Goal: Information Seeking & Learning: Learn about a topic

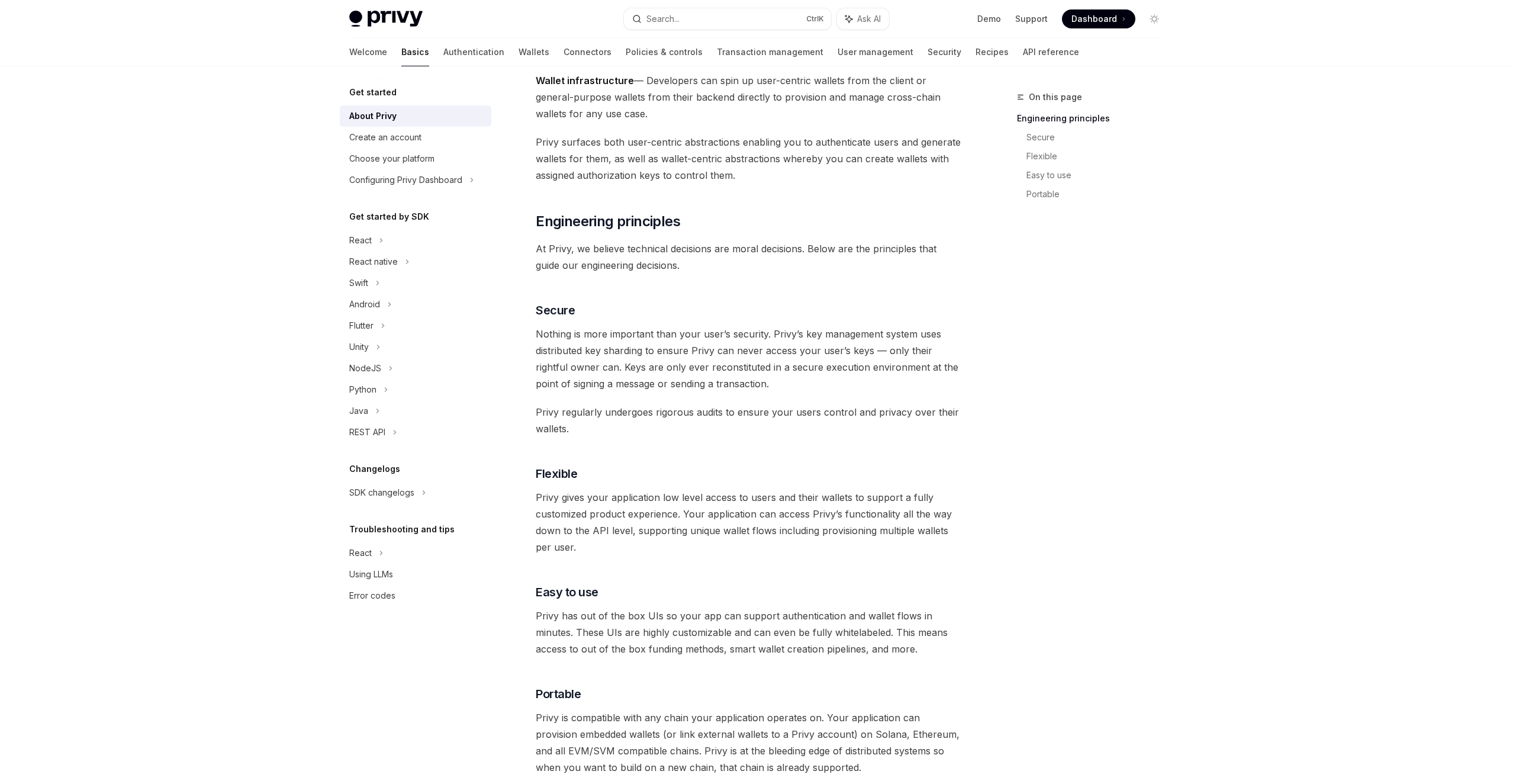
drag, startPoint x: 654, startPoint y: 261, endPoint x: 631, endPoint y: 261, distance: 23.0
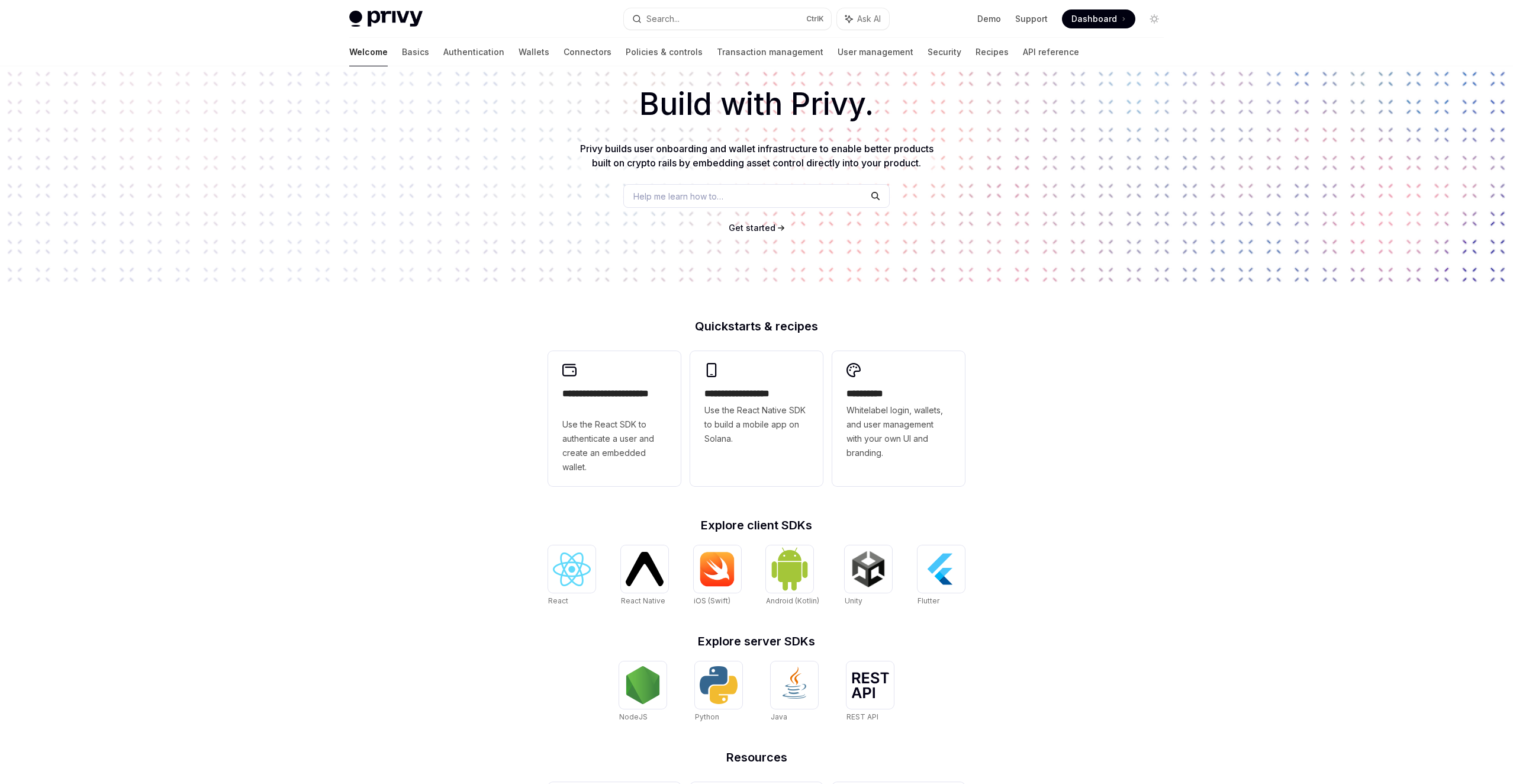
scroll to position [186, 0]
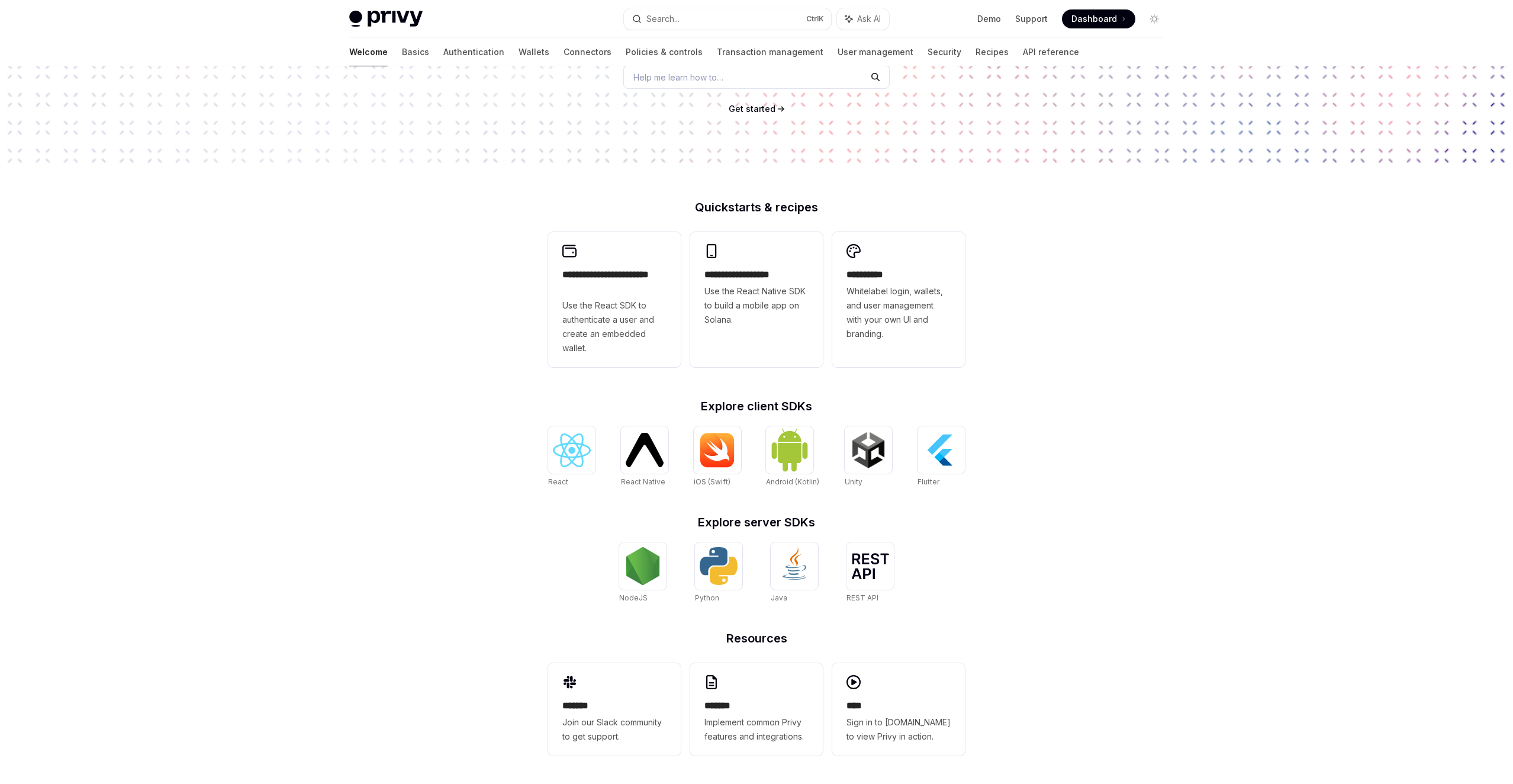
click at [1083, 325] on div "**********" at bounding box center [756, 339] width 1513 height 889
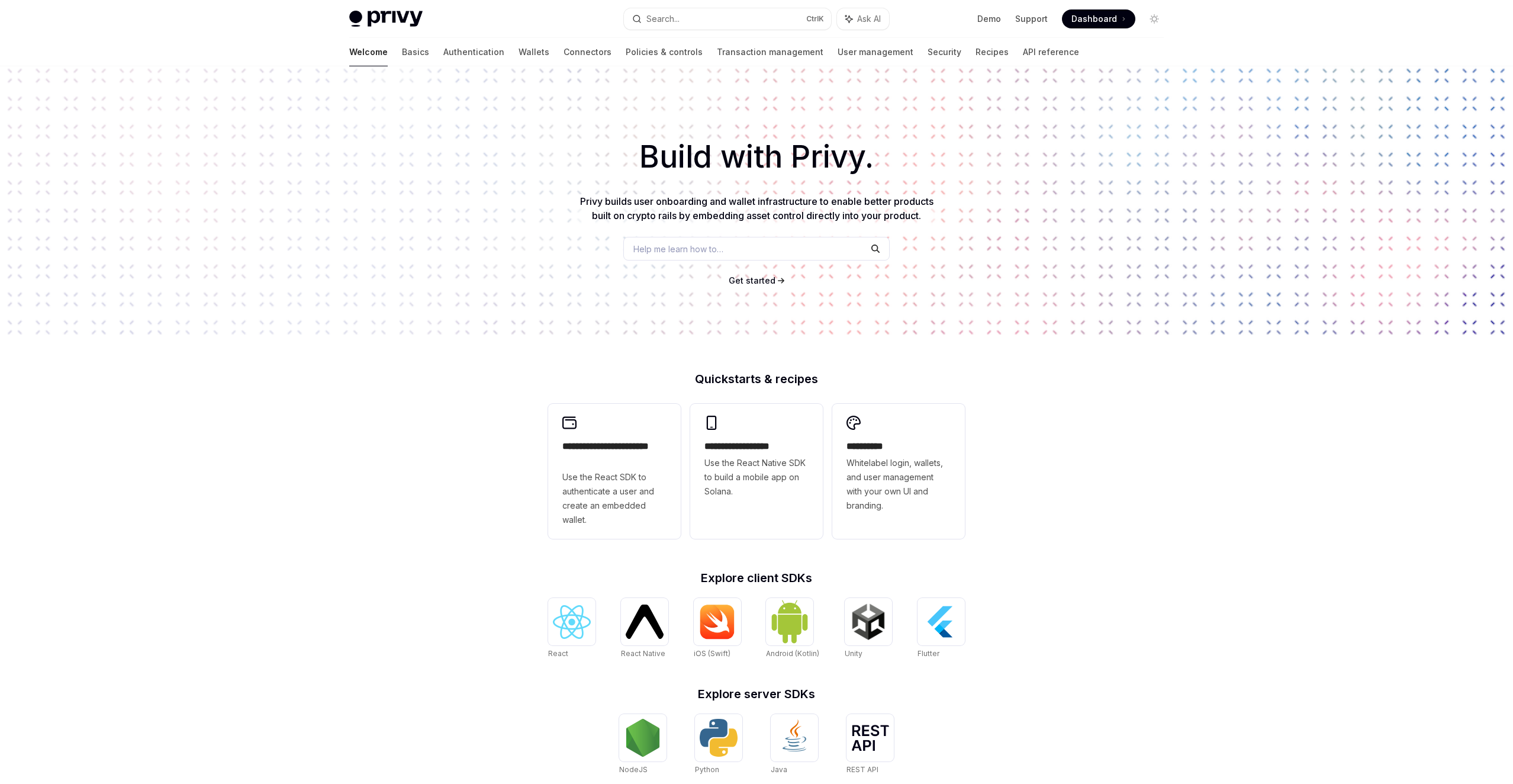
drag, startPoint x: 1111, startPoint y: 326, endPoint x: 1241, endPoint y: 300, distance: 132.6
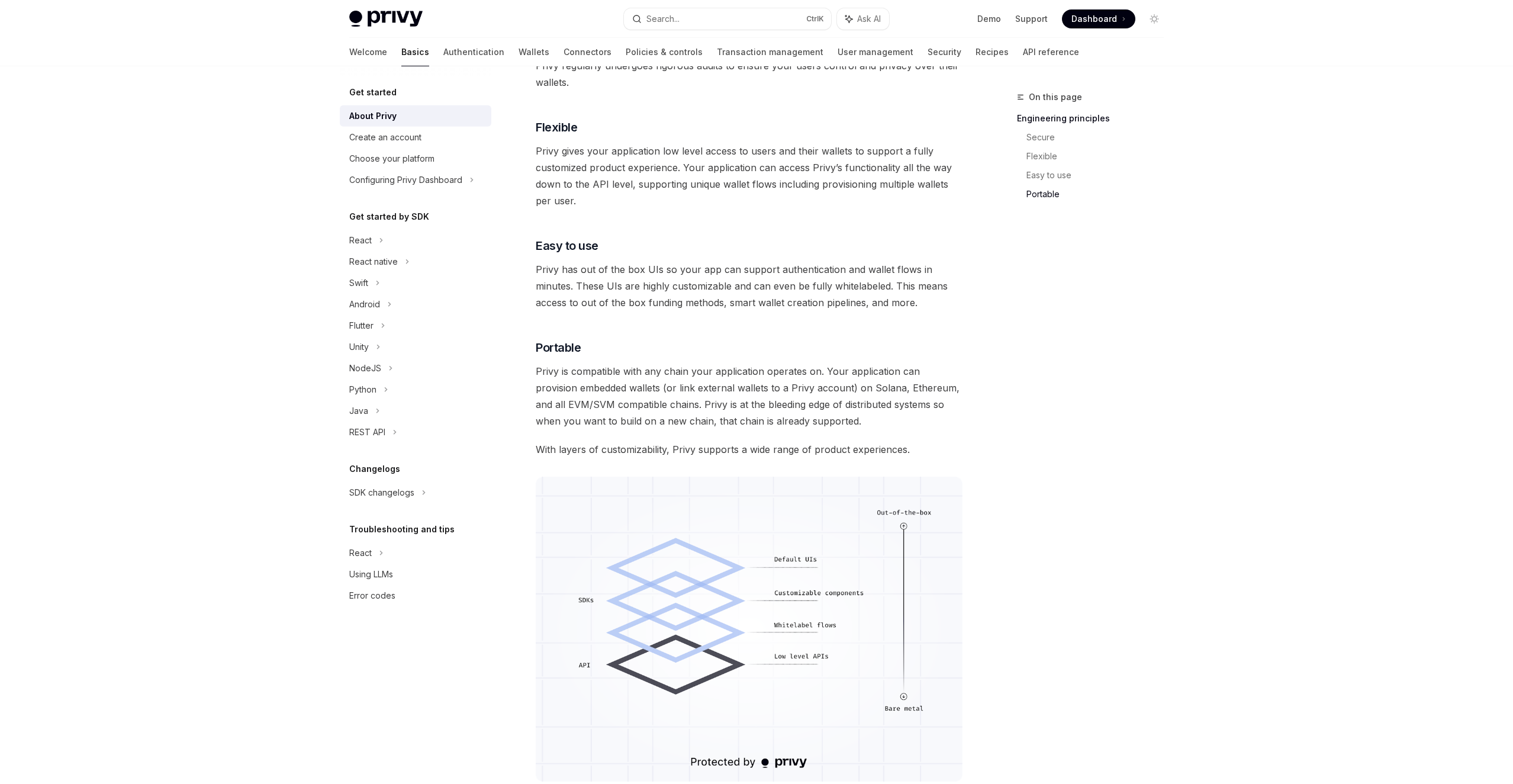
scroll to position [912, 0]
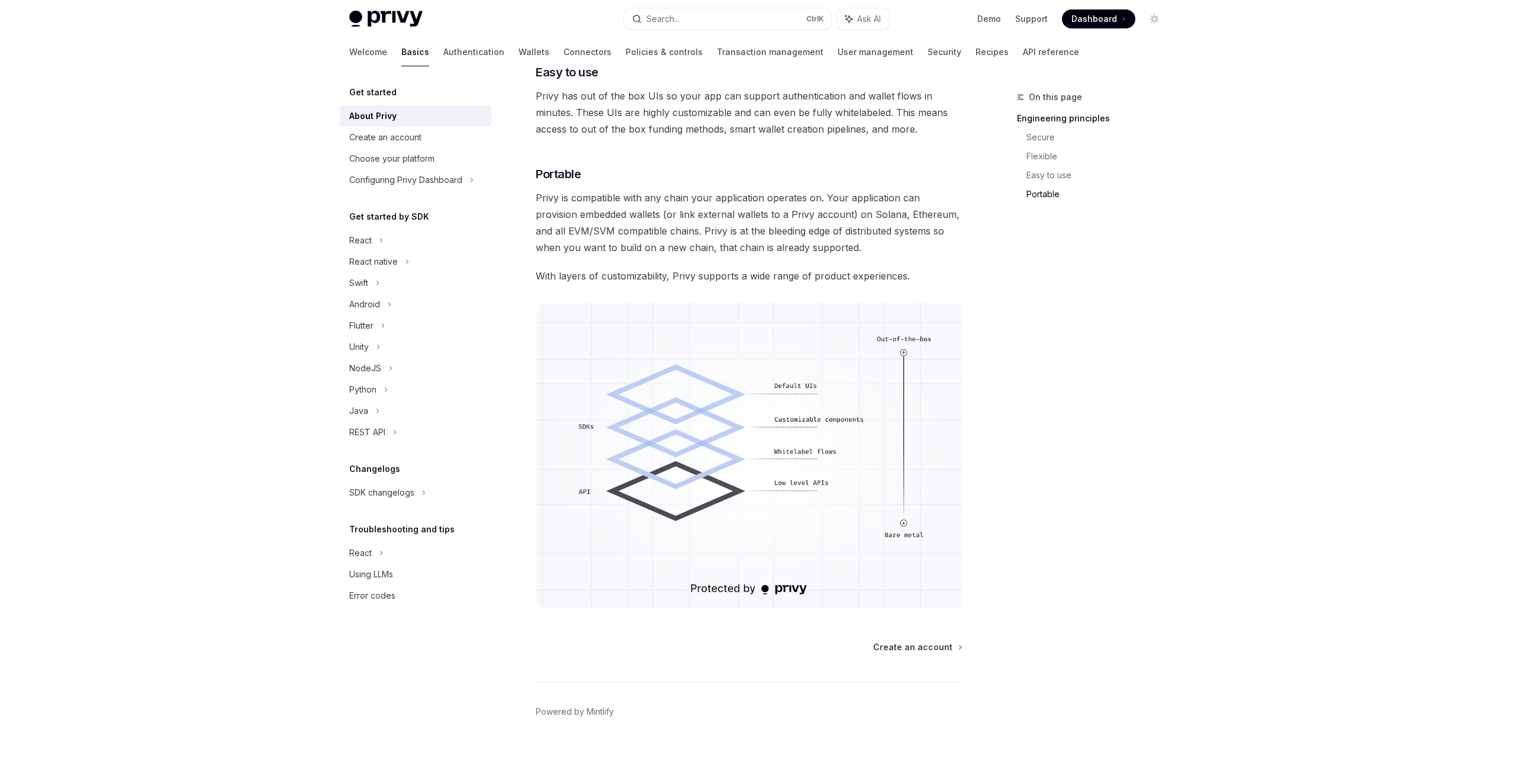
drag, startPoint x: 1170, startPoint y: 355, endPoint x: 1167, endPoint y: 342, distance: 13.3
click at [1168, 354] on div "On this page Engineering principles Secure Flexible Easy to use Portable" at bounding box center [1082, 437] width 180 height 694
click at [655, 681] on footer "Powered by Mintlify" at bounding box center [749, 733] width 427 height 103
click at [592, 706] on link "Powered by Mintlify" at bounding box center [574, 711] width 78 height 12
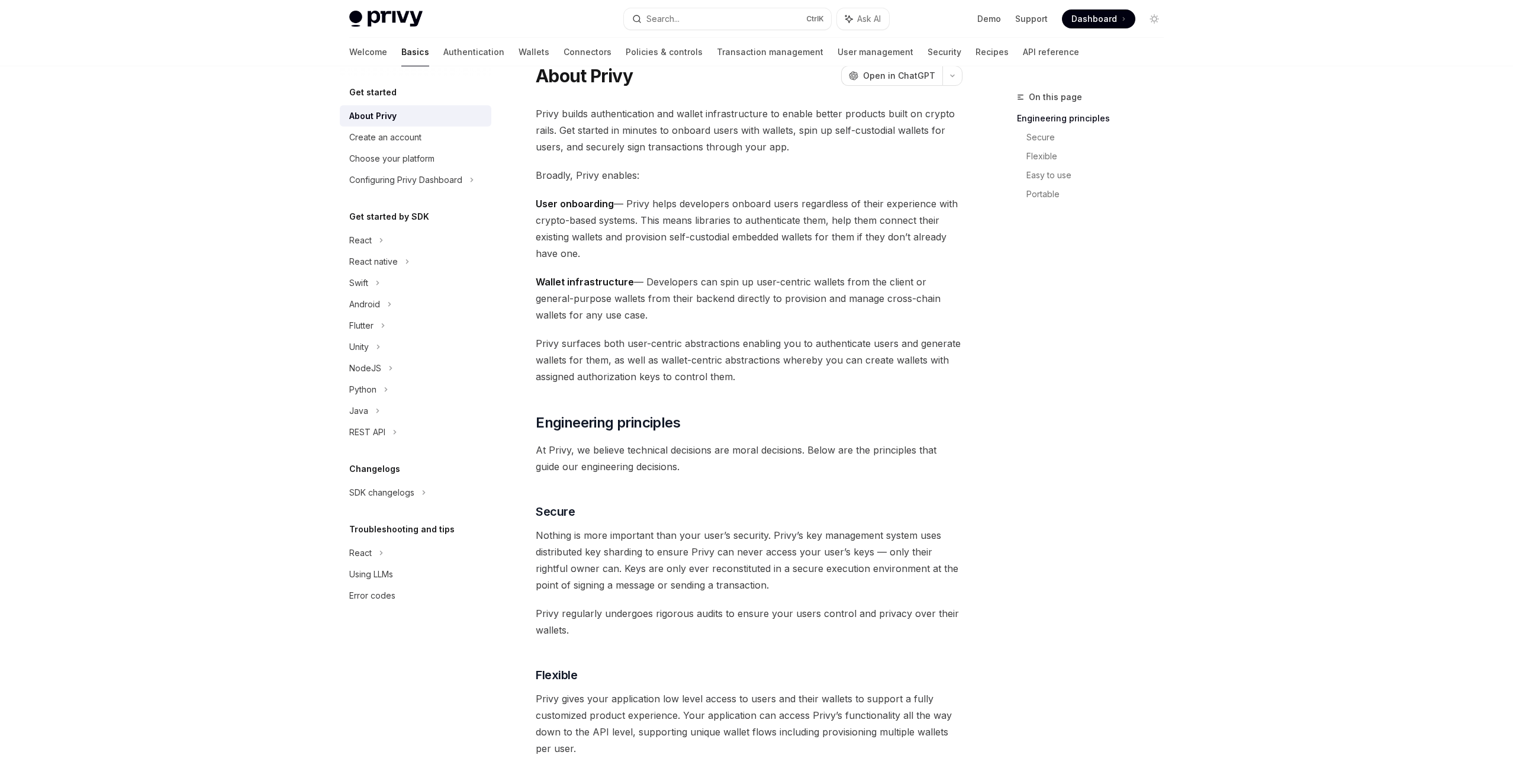
scroll to position [0, 0]
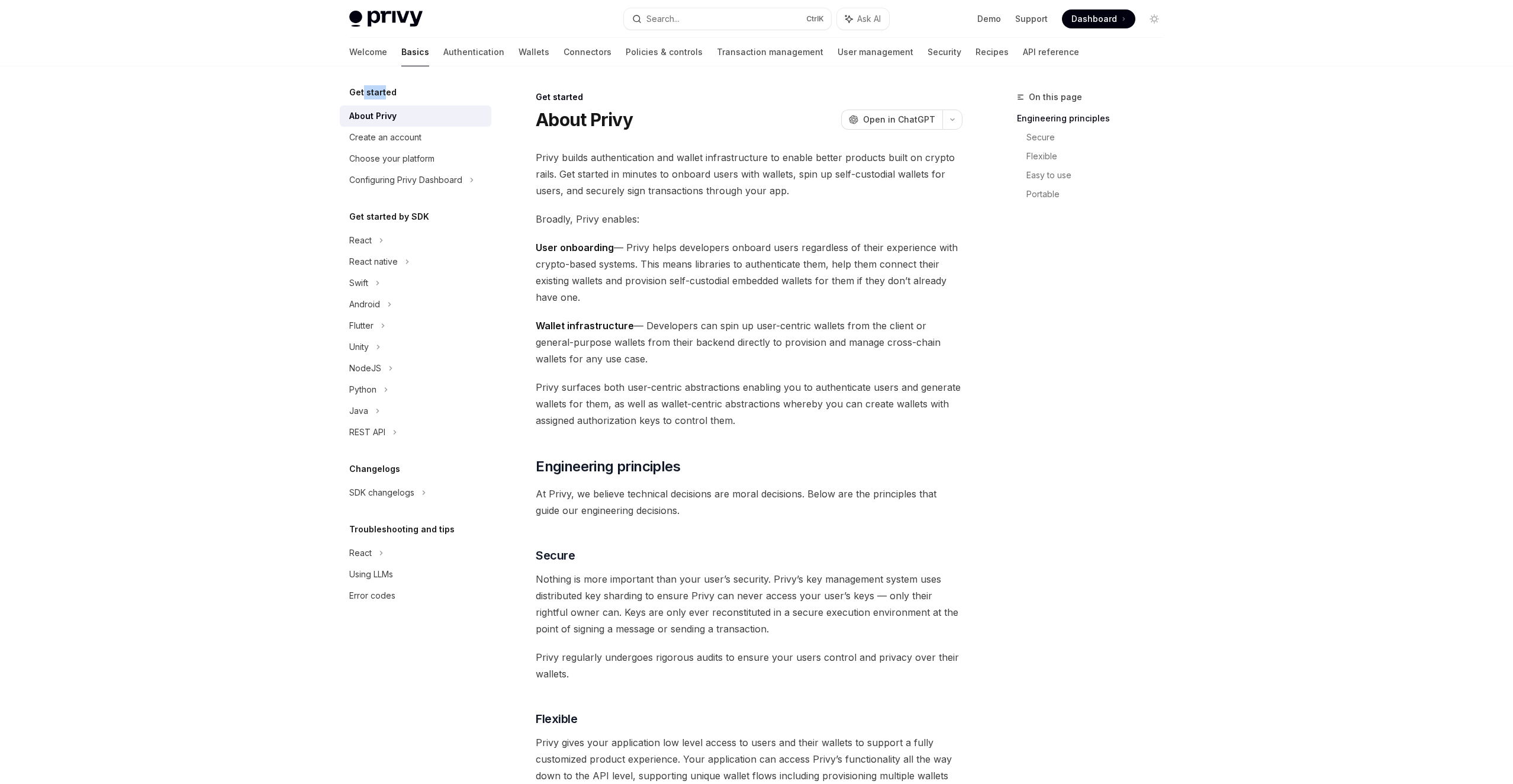
drag, startPoint x: 375, startPoint y: 90, endPoint x: 364, endPoint y: 89, distance: 11.0
click at [364, 89] on h5 "Get started" at bounding box center [373, 92] width 48 height 14
click at [360, 92] on h5 "Get started" at bounding box center [373, 92] width 48 height 14
click at [305, 146] on div "Privy Docs home page Search... Ctrl K Ask AI Demo Support Dashboard Dashboard S…" at bounding box center [756, 774] width 1513 height 1548
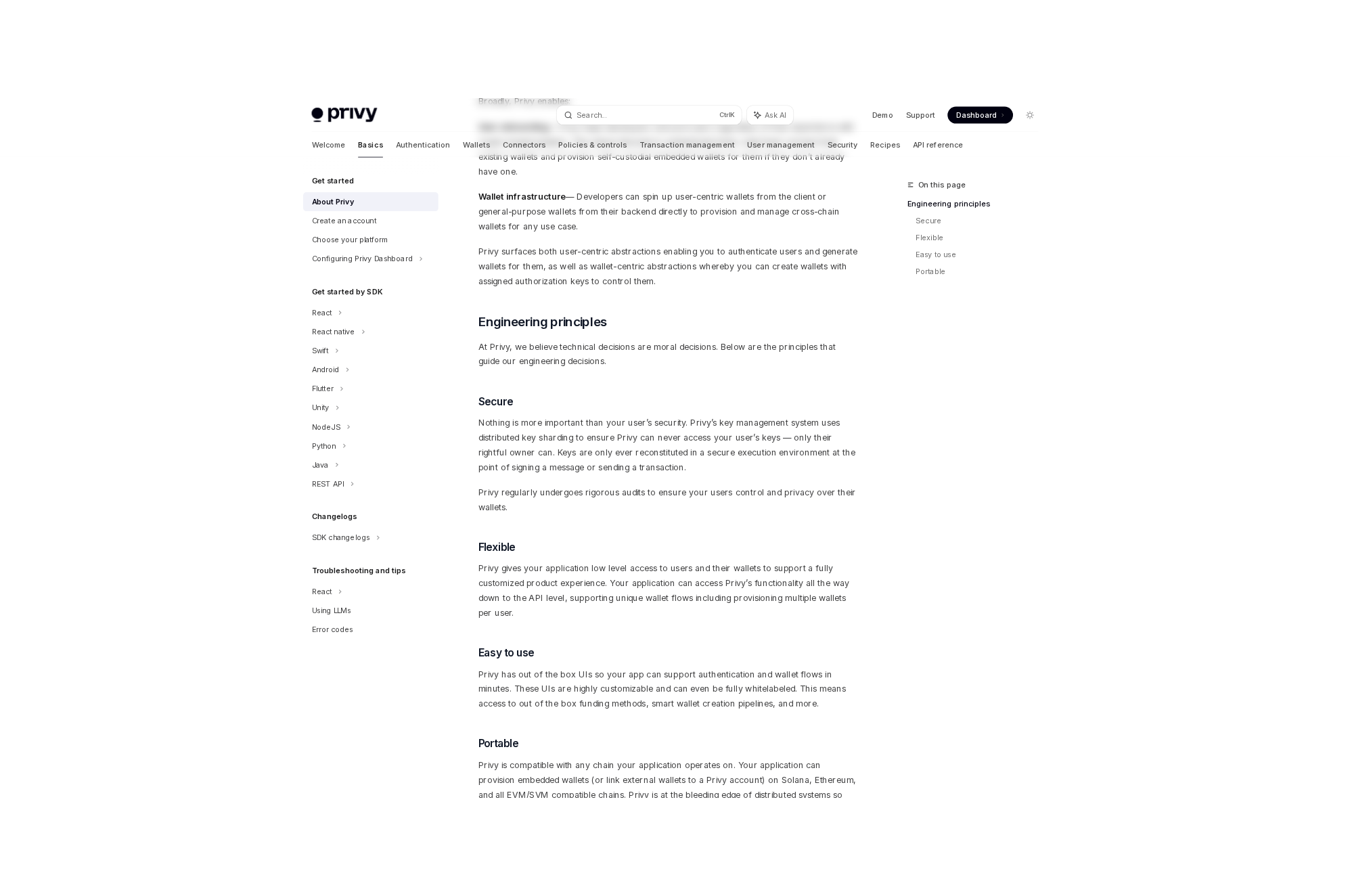
scroll to position [560, 0]
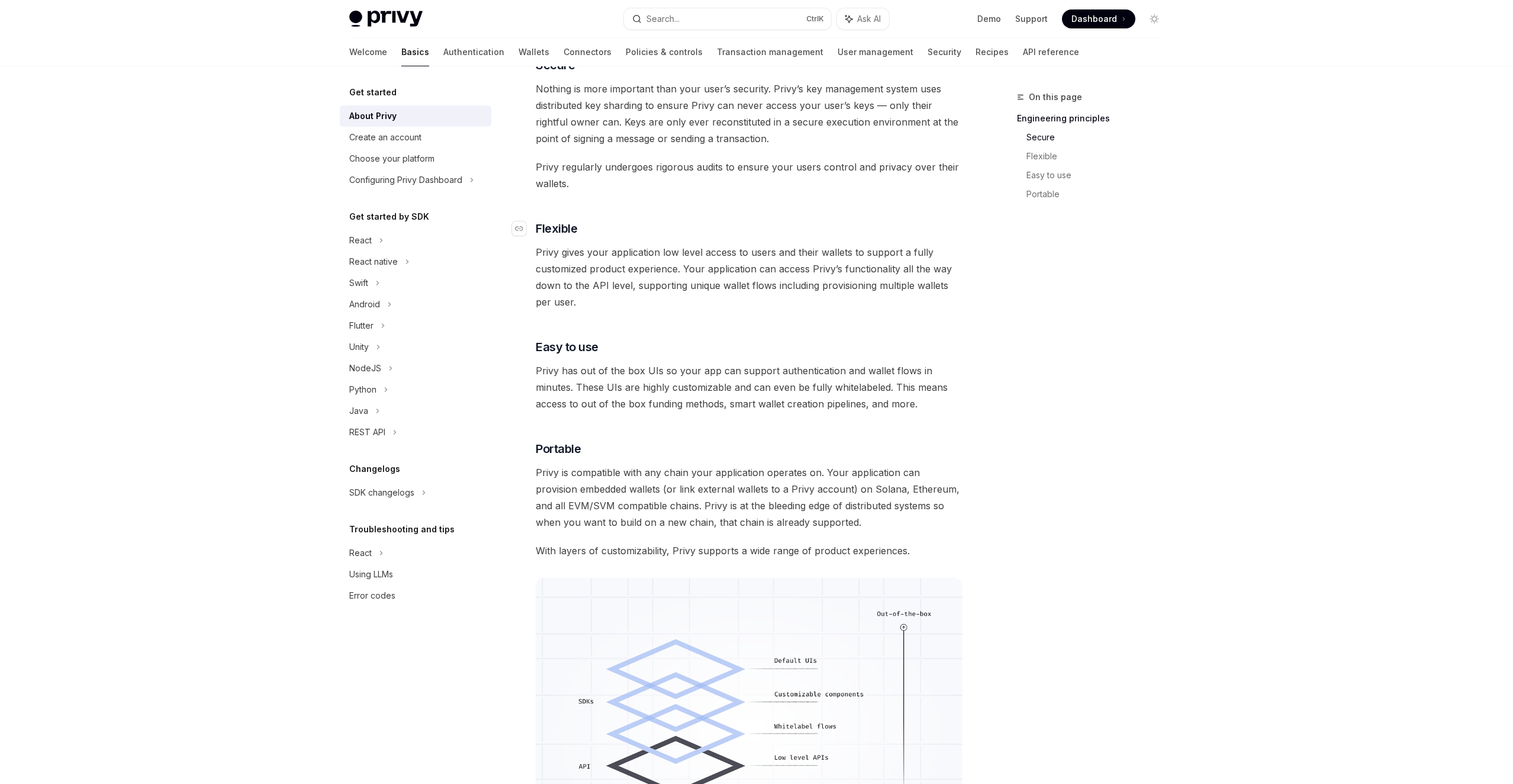
drag, startPoint x: 889, startPoint y: 231, endPoint x: 884, endPoint y: 224, distance: 8.6
click at [889, 230] on h3 "​ Flexible" at bounding box center [749, 228] width 427 height 17
drag, startPoint x: 1041, startPoint y: 265, endPoint x: 818, endPoint y: 202, distance: 231.7
click at [1006, 259] on div "On this page Engineering principles Secure Flexible Easy to use Portable" at bounding box center [1082, 437] width 180 height 694
click at [1155, 278] on div "On this page Engineering principles Secure Flexible Easy to use Portable" at bounding box center [1082, 437] width 180 height 694
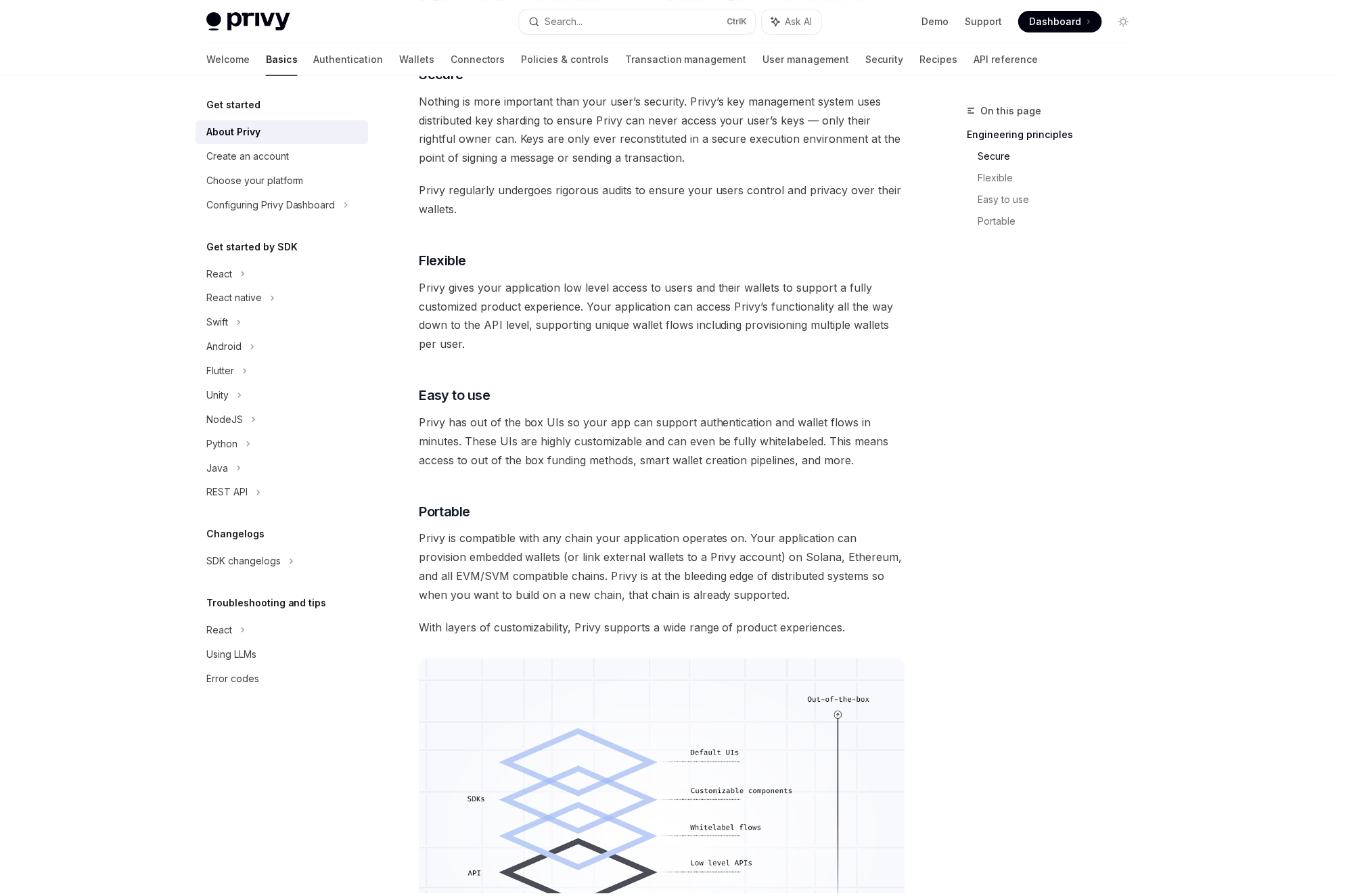
type textarea "*"
click at [755, 313] on span "Privy gives your application low level access to users and their wallets to sup…" at bounding box center [667, 317] width 488 height 75
drag, startPoint x: 1101, startPoint y: 383, endPoint x: 1093, endPoint y: 365, distance: 19.7
click at [1098, 381] on div "On this page Engineering principles Secure Flexible Easy to use Portable" at bounding box center [1048, 500] width 205 height 793
drag, startPoint x: 1090, startPoint y: 345, endPoint x: 1093, endPoint y: 338, distance: 7.6
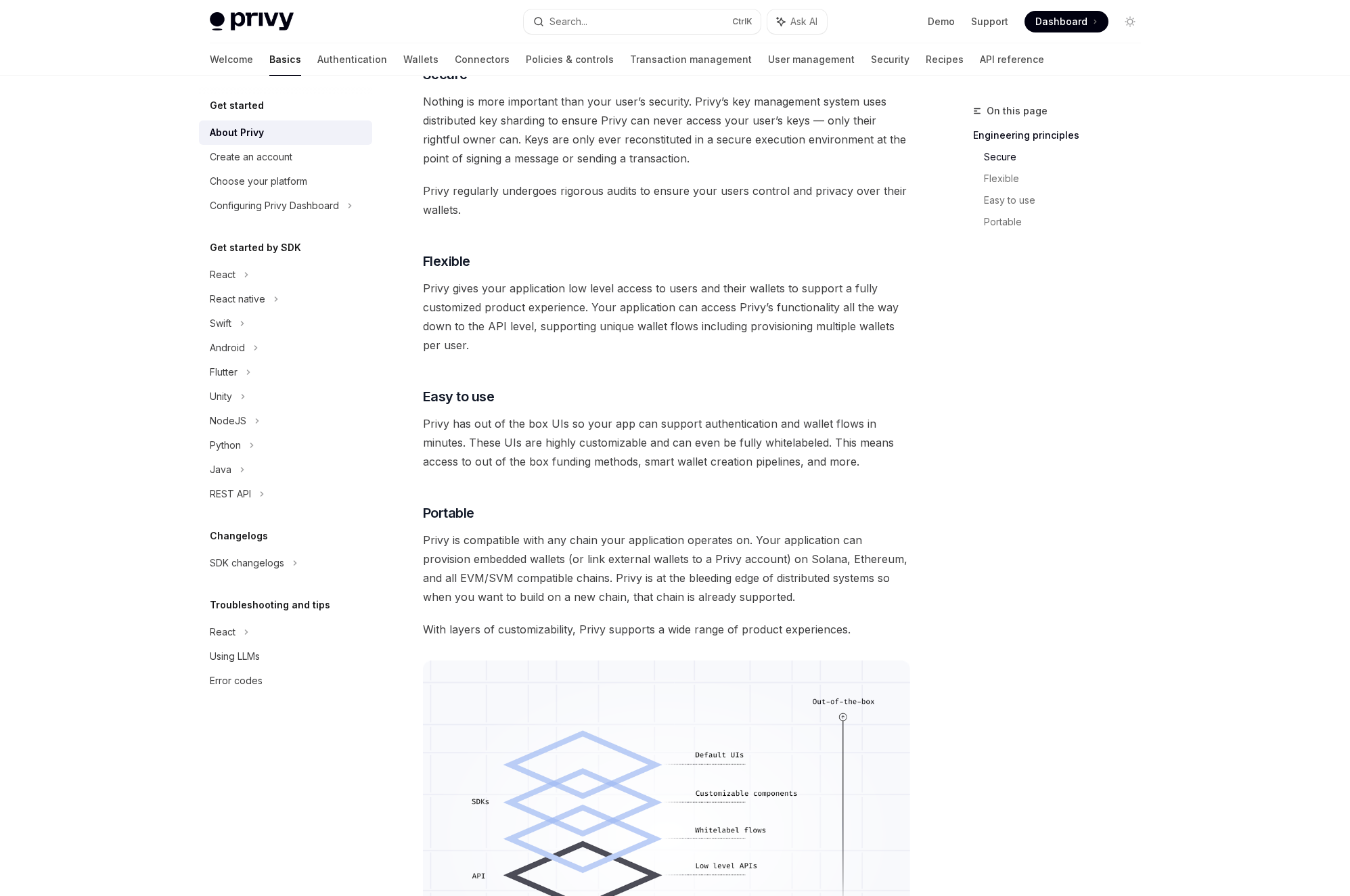
click at [1090, 343] on div "On this page Engineering principles Secure Flexible Easy to use Portable" at bounding box center [1048, 500] width 205 height 793
